Goal: Navigation & Orientation: Find specific page/section

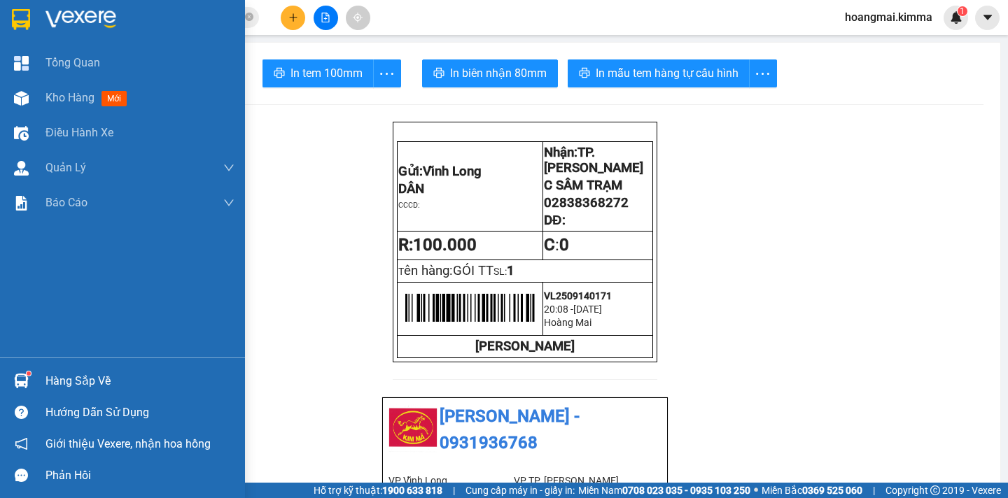
click at [51, 96] on span "Kho hàng" at bounding box center [70, 97] width 49 height 13
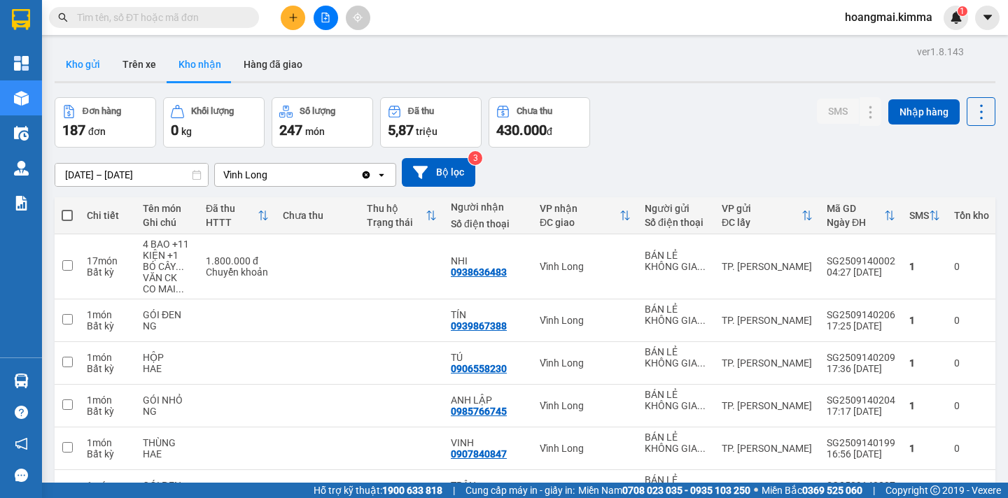
click at [78, 63] on button "Kho gửi" at bounding box center [83, 65] width 57 height 34
